Goal: Task Accomplishment & Management: Complete application form

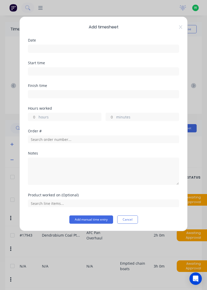
click at [51, 51] on input at bounding box center [103, 49] width 150 height 8
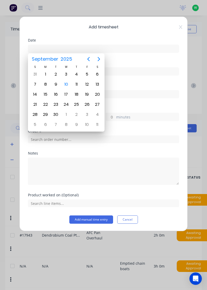
click at [67, 88] on div "10" at bounding box center [66, 85] width 8 height 8
type input "10/09/2025"
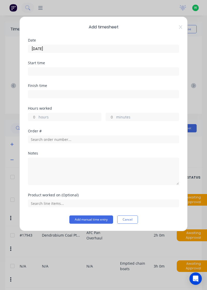
click at [32, 118] on input "hours" at bounding box center [32, 117] width 9 height 8
click at [179, 28] on icon at bounding box center [180, 27] width 3 height 4
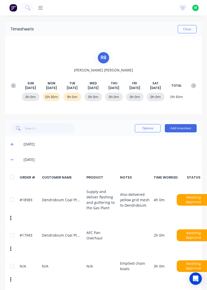
click at [183, 130] on button "Add timesheet" at bounding box center [181, 128] width 32 height 8
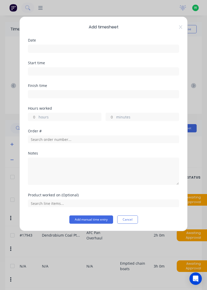
click at [57, 47] on input at bounding box center [103, 49] width 150 height 8
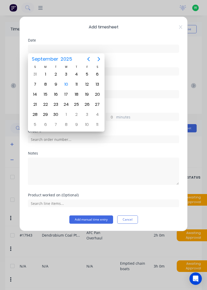
click at [67, 85] on div "10" at bounding box center [66, 85] width 8 height 8
type input "10/09/2025"
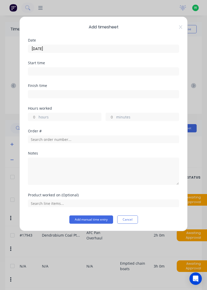
click at [34, 117] on input "hours" at bounding box center [32, 117] width 9 height 8
type input "2"
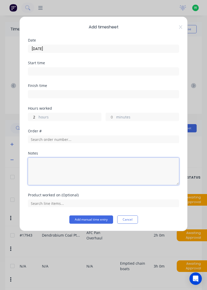
click at [39, 164] on textarea at bounding box center [103, 171] width 151 height 27
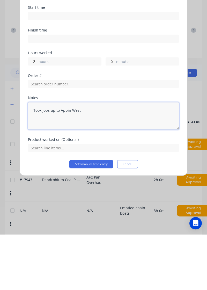
click at [41, 166] on textarea "Took jobs up to Appin West" at bounding box center [103, 171] width 151 height 27
click at [59, 166] on textarea "Took rush jobs up to Appin West" at bounding box center [103, 171] width 151 height 27
click at [96, 167] on textarea "Took rush jobs up to Appin West" at bounding box center [103, 171] width 151 height 27
click at [59, 167] on textarea "Took rush jobs up to Appin West" at bounding box center [103, 171] width 151 height 27
type textarea "Took rush job up to Appin West"
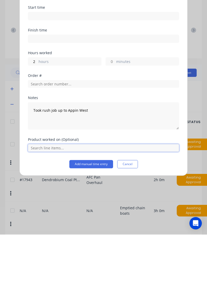
click at [50, 204] on input "text" at bounding box center [103, 204] width 151 height 8
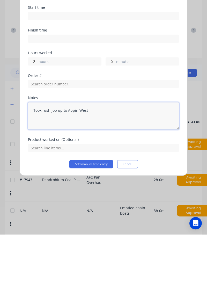
click at [88, 167] on textarea "Took rush job up to Appin West" at bounding box center [103, 171] width 151 height 27
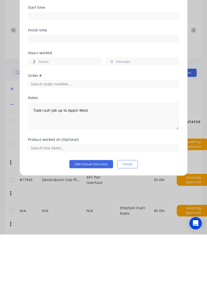
click at [98, 218] on button "Add manual time entry" at bounding box center [91, 220] width 44 height 8
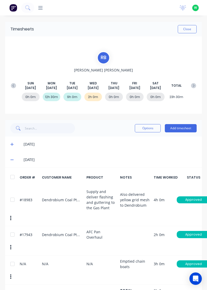
click at [11, 160] on icon at bounding box center [11, 160] width 3 height 1
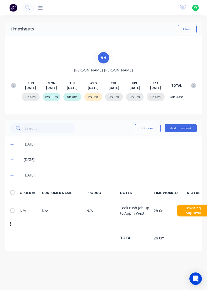
click at [11, 213] on div at bounding box center [12, 211] width 10 height 10
click at [150, 129] on button "Options" at bounding box center [148, 128] width 26 height 8
click at [127, 145] on div "Delete" at bounding box center [136, 141] width 40 height 7
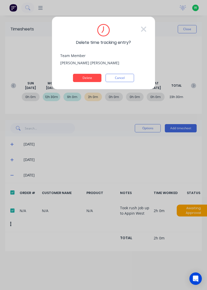
click at [95, 80] on button "Delete" at bounding box center [87, 78] width 28 height 8
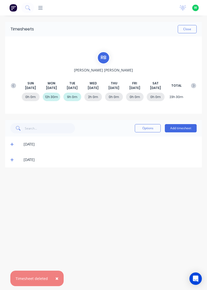
click at [181, 129] on button "Add timesheet" at bounding box center [181, 128] width 32 height 8
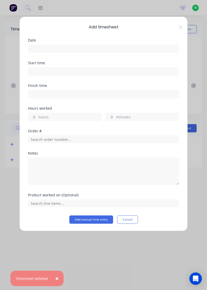
click at [63, 50] on input at bounding box center [103, 49] width 150 height 8
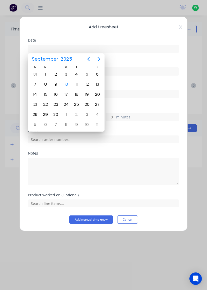
click at [56, 85] on div "9" at bounding box center [56, 85] width 8 height 8
type input "09/09/2025"
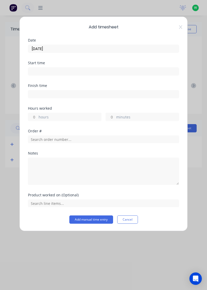
click at [33, 118] on input "hours" at bounding box center [32, 117] width 9 height 8
type input "2"
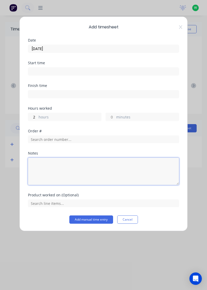
click at [53, 167] on textarea at bounding box center [103, 171] width 151 height 27
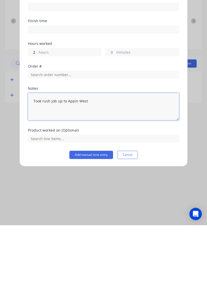
type textarea "Took rush job up to Appin West"
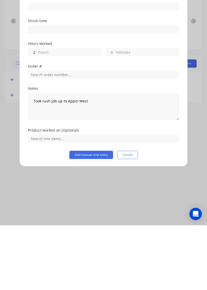
click at [97, 217] on button "Add manual time entry" at bounding box center [91, 220] width 44 height 8
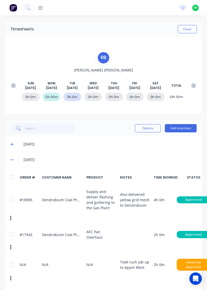
click at [184, 33] on button "Close" at bounding box center [186, 29] width 19 height 8
